Goal: Information Seeking & Learning: Learn about a topic

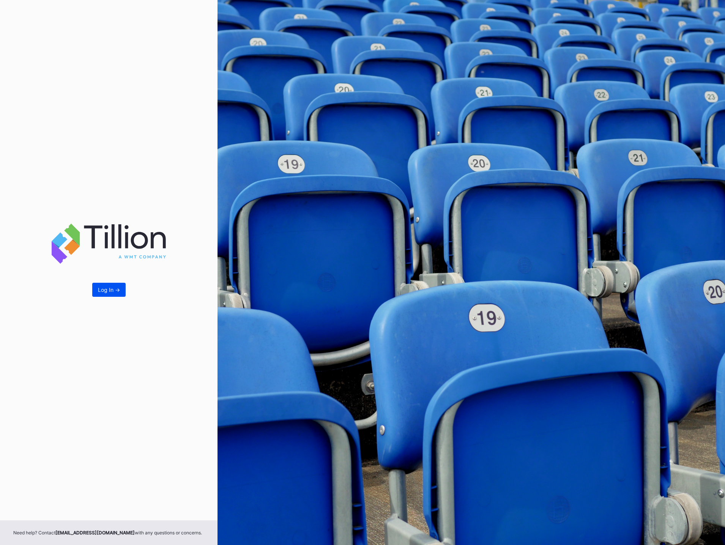
click at [114, 290] on div "Log In ->" at bounding box center [109, 290] width 22 height 6
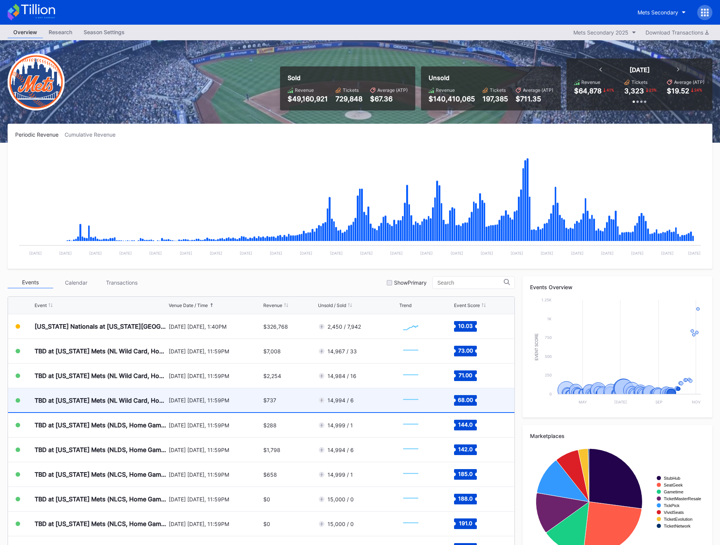
scroll to position [1912, 0]
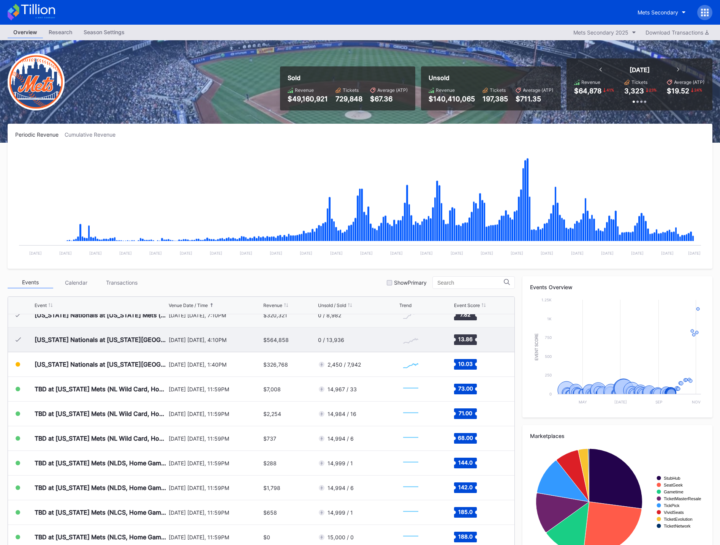
click at [313, 342] on div "[US_STATE] Nationals at [US_STATE] Mets (Long Sleeve T-Shirt Giveaway) [DATE] […" at bounding box center [261, 340] width 506 height 25
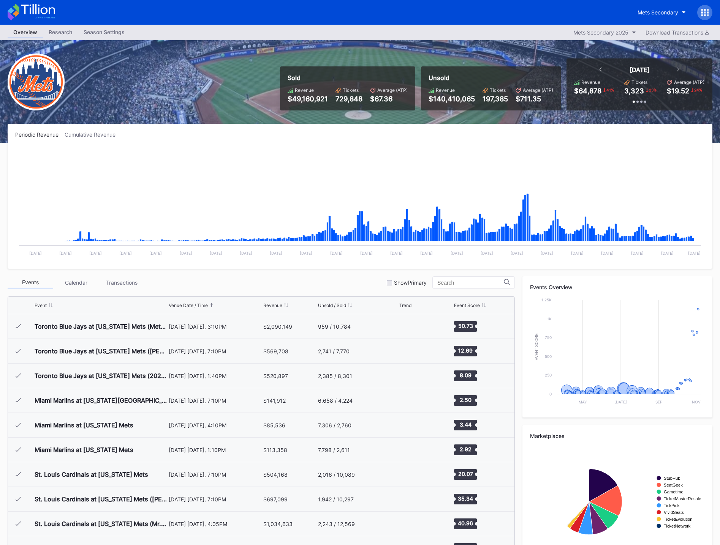
scroll to position [1950, 0]
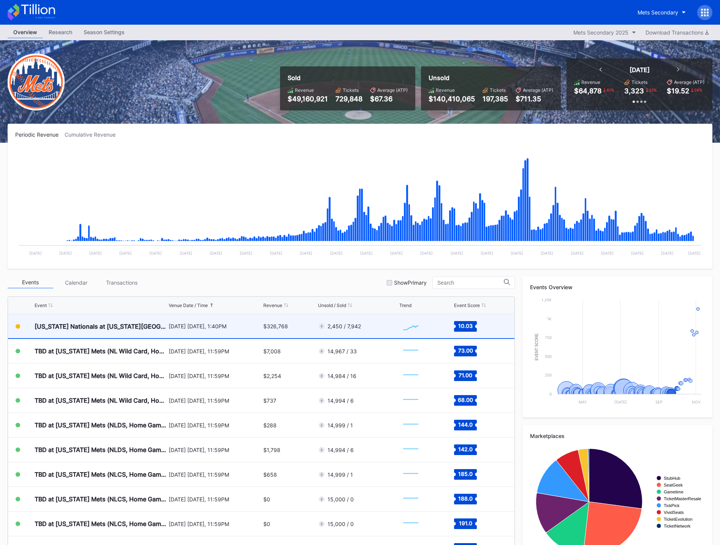
click at [185, 326] on div "[DATE] [DATE], 1:40PM" at bounding box center [215, 326] width 93 height 6
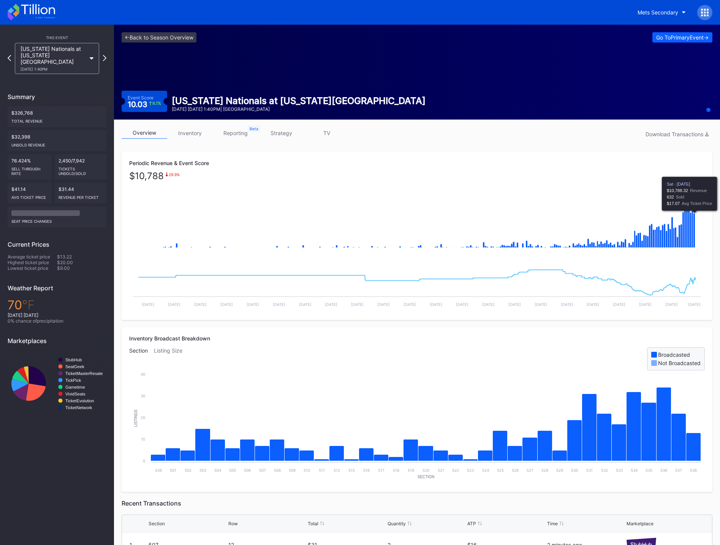
click at [694, 223] on icon "Chart title" at bounding box center [694, 230] width 2 height 35
click at [694, 226] on icon "Chart title" at bounding box center [694, 230] width 2 height 35
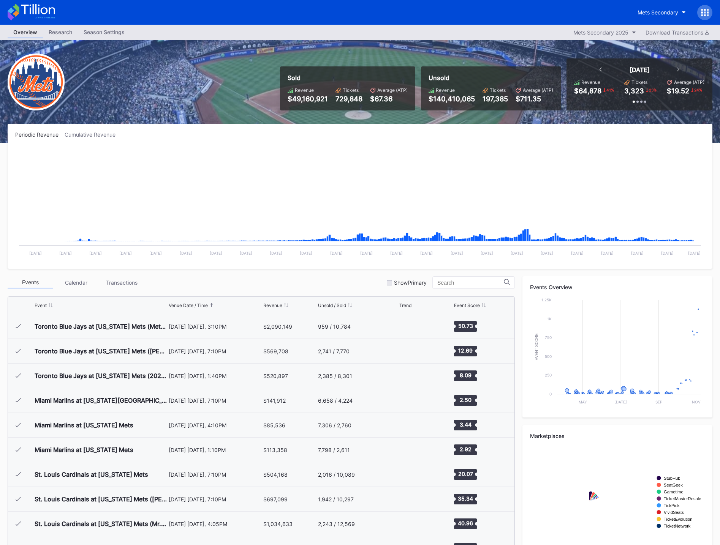
scroll to position [1950, 0]
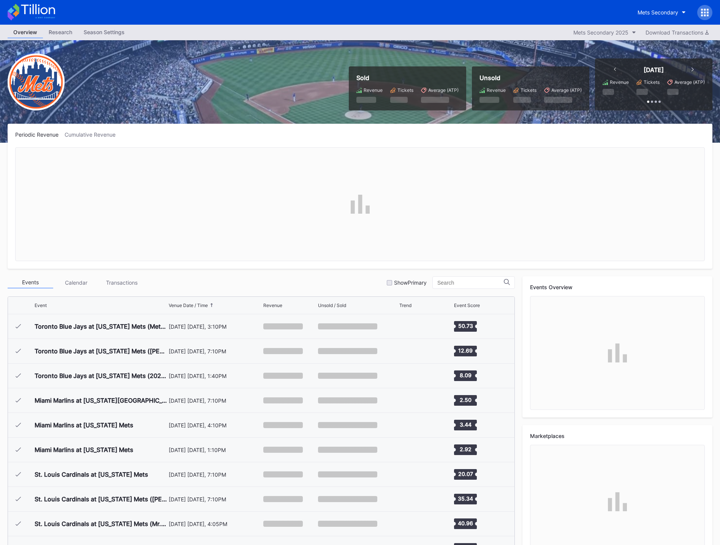
scroll to position [1950, 0]
